Goal: Find specific fact: Find specific fact

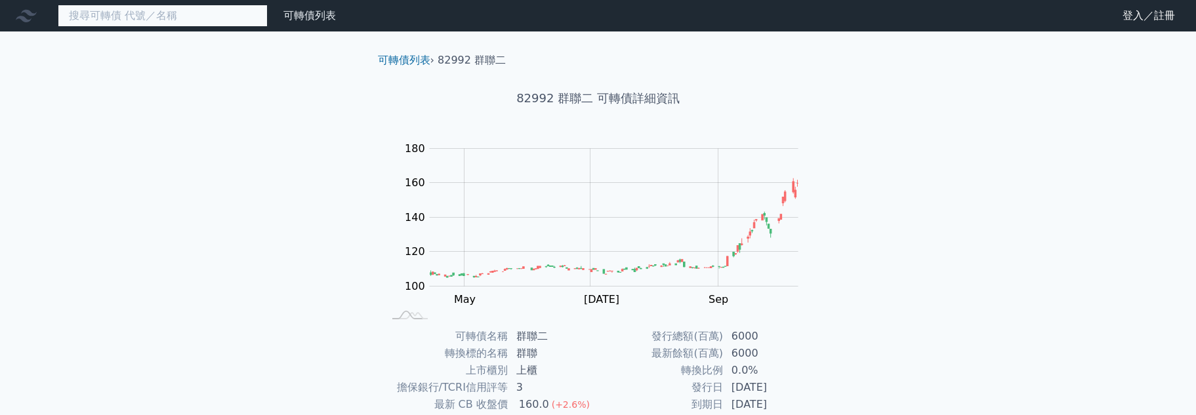
click at [213, 16] on input at bounding box center [163, 16] width 210 height 22
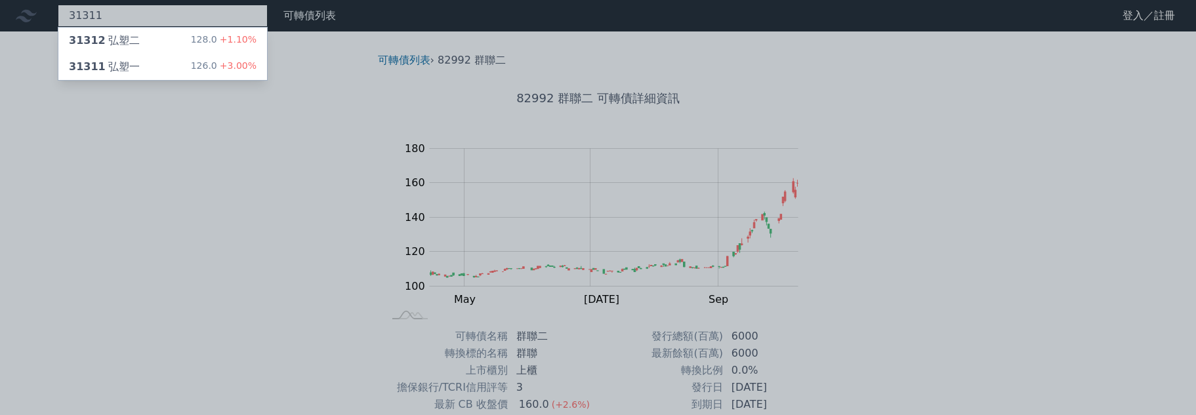
type input "31311"
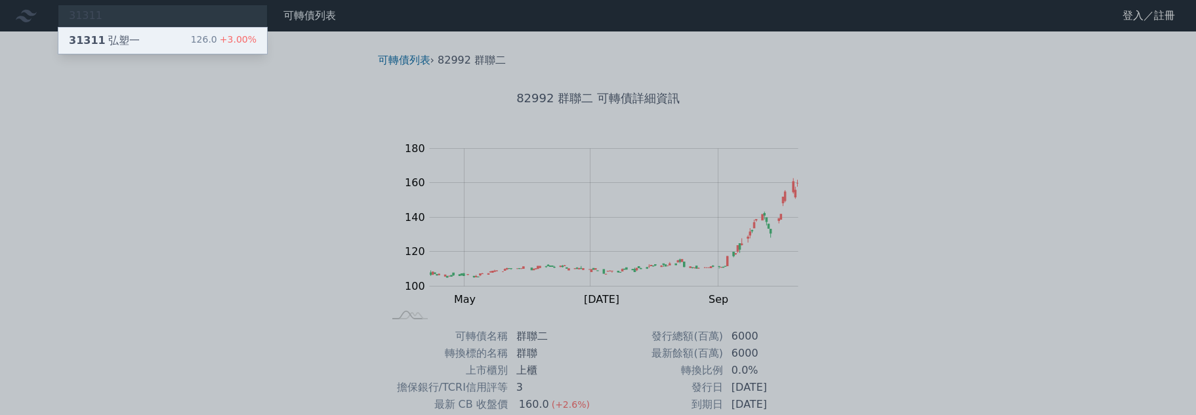
click at [170, 39] on div "31311 弘塑一 126.0 +3.00%" at bounding box center [162, 41] width 209 height 26
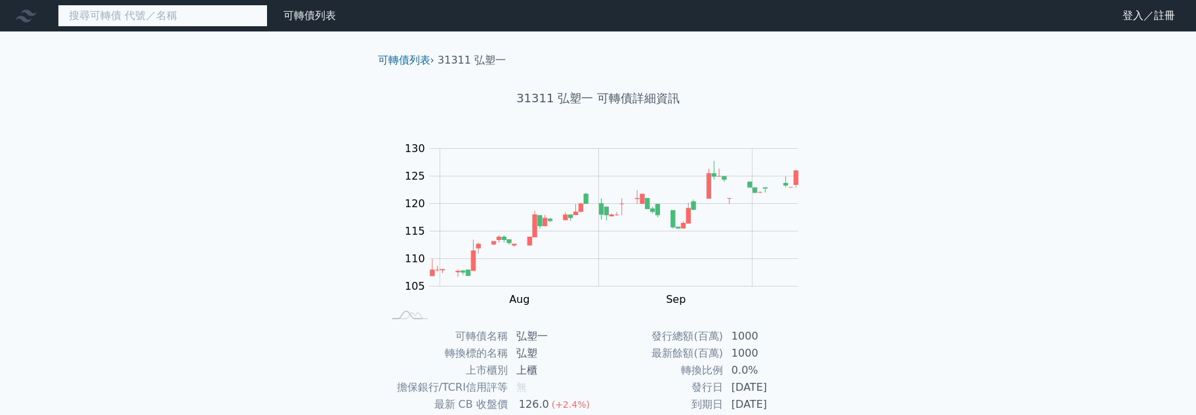
click at [181, 16] on input at bounding box center [163, 16] width 210 height 22
click at [106, 17] on input at bounding box center [163, 16] width 210 height 22
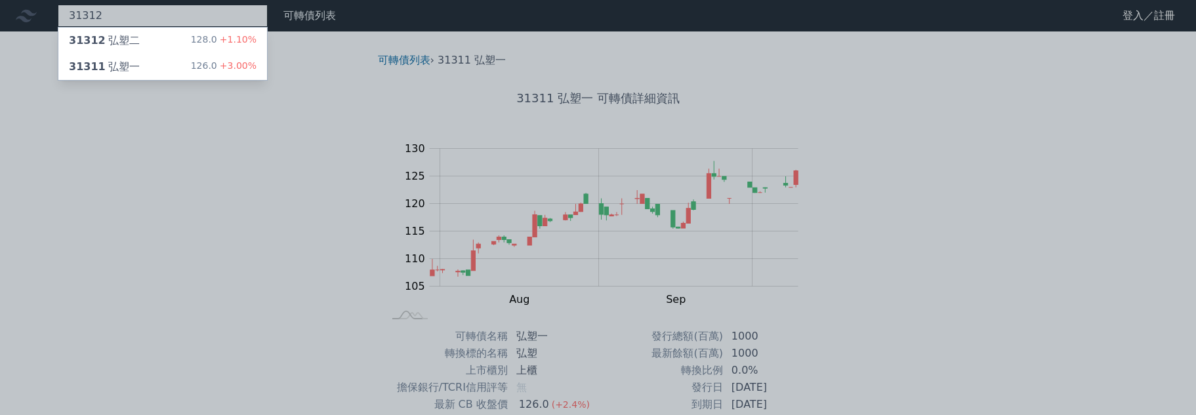
type input "31312"
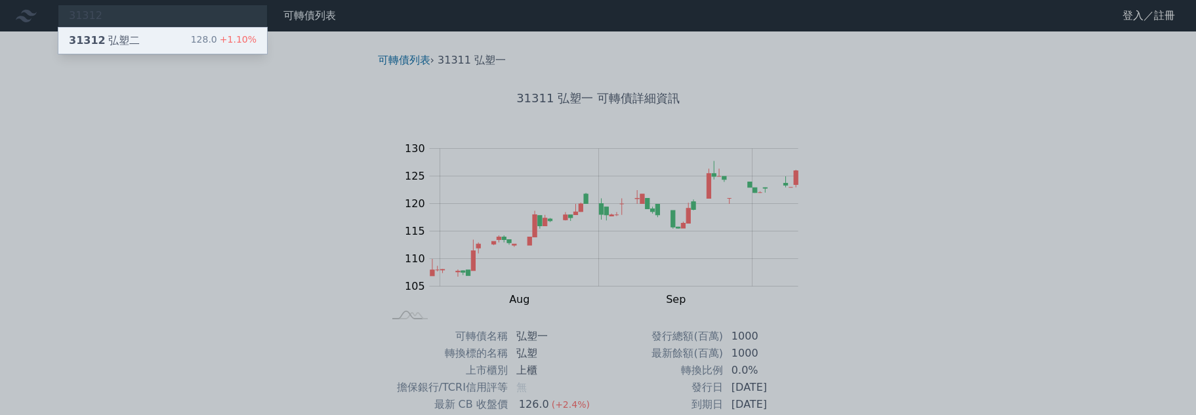
click at [116, 36] on div "31312 弘塑二" at bounding box center [104, 41] width 71 height 16
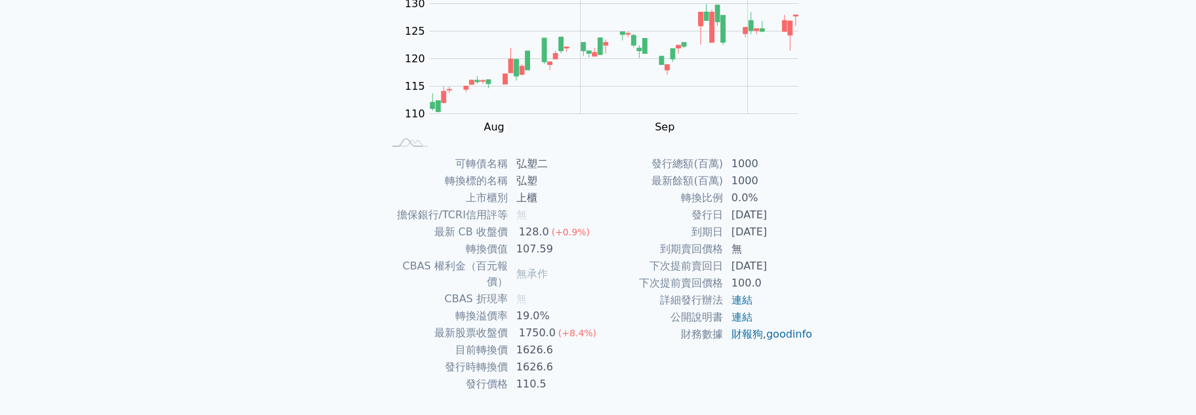
scroll to position [192, 0]
